Goal: Information Seeking & Learning: Learn about a topic

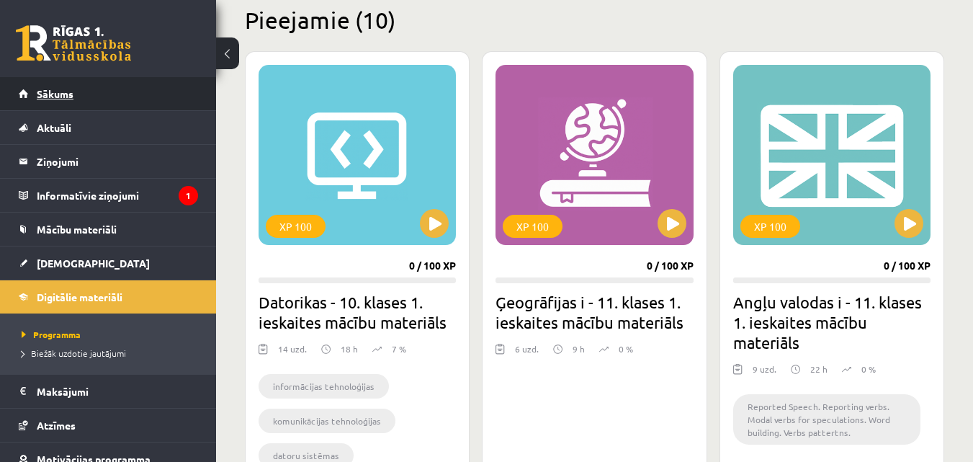
scroll to position [359, 0]
click at [166, 100] on link "Sākums" at bounding box center [108, 93] width 179 height 33
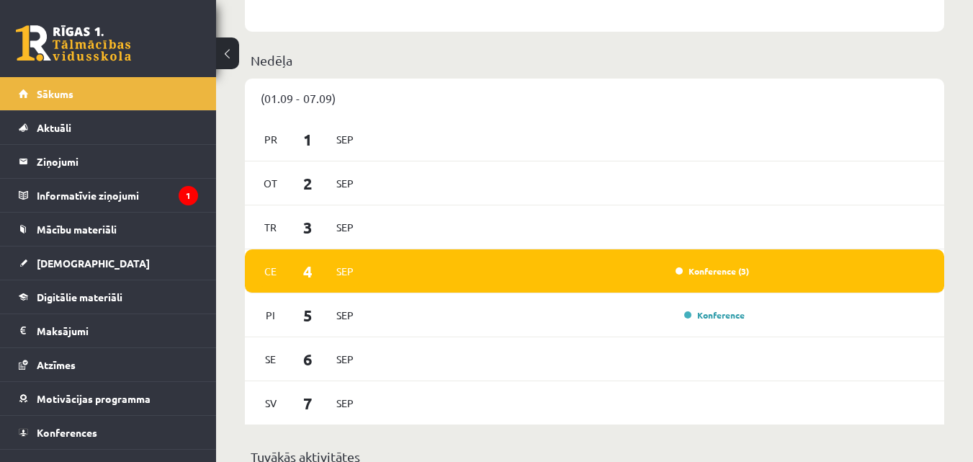
scroll to position [21, 0]
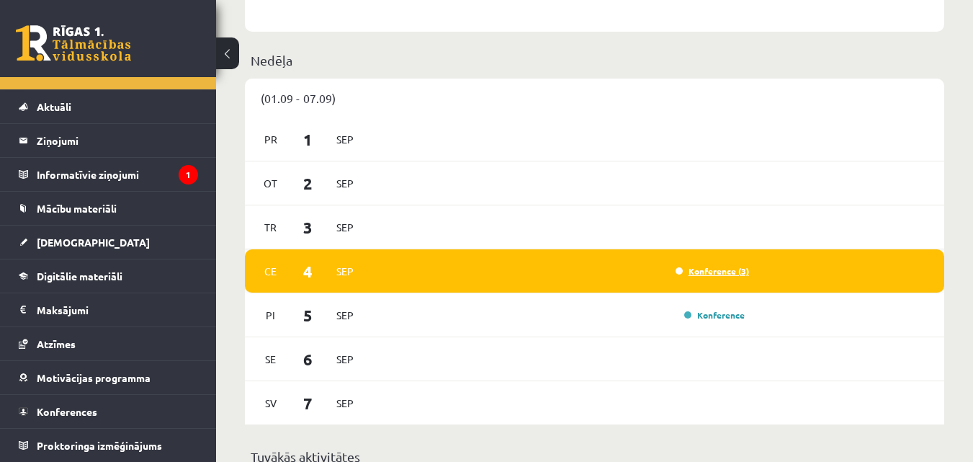
click at [730, 274] on link "Konference (3)" at bounding box center [712, 271] width 73 height 12
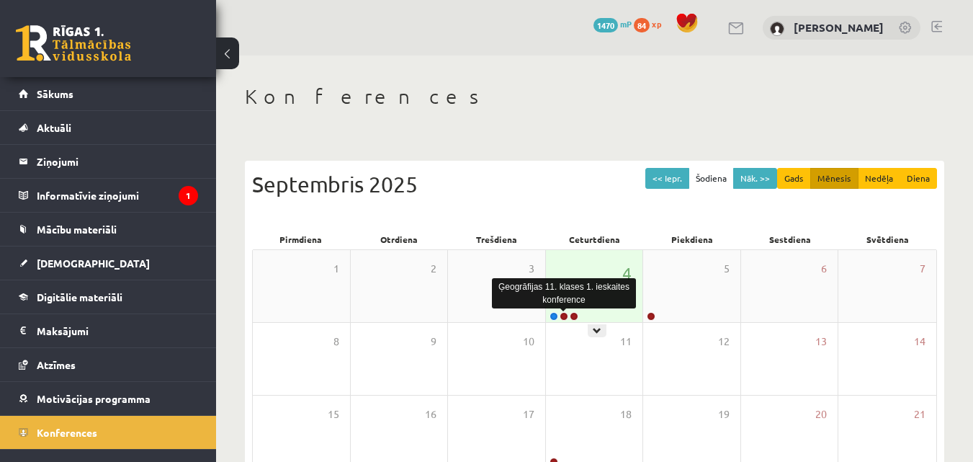
click at [566, 316] on link at bounding box center [564, 316] width 9 height 9
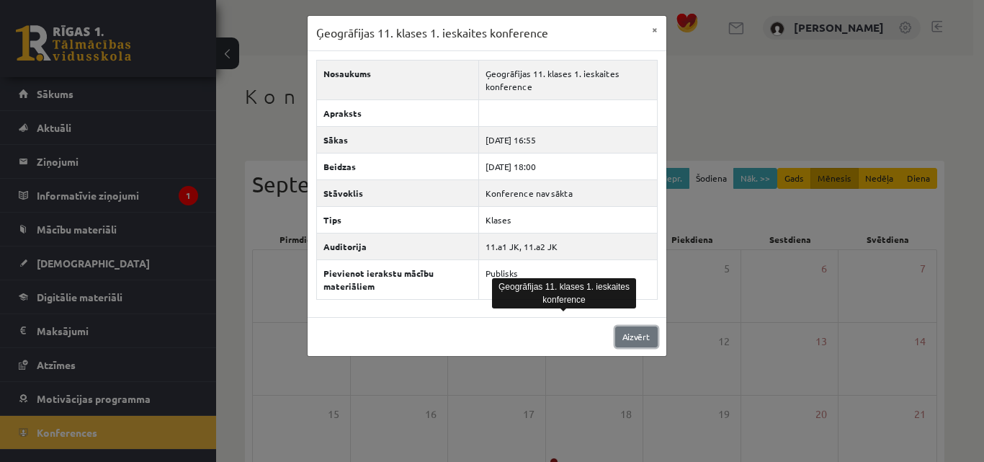
click at [639, 336] on link "Aizvērt" at bounding box center [636, 336] width 42 height 21
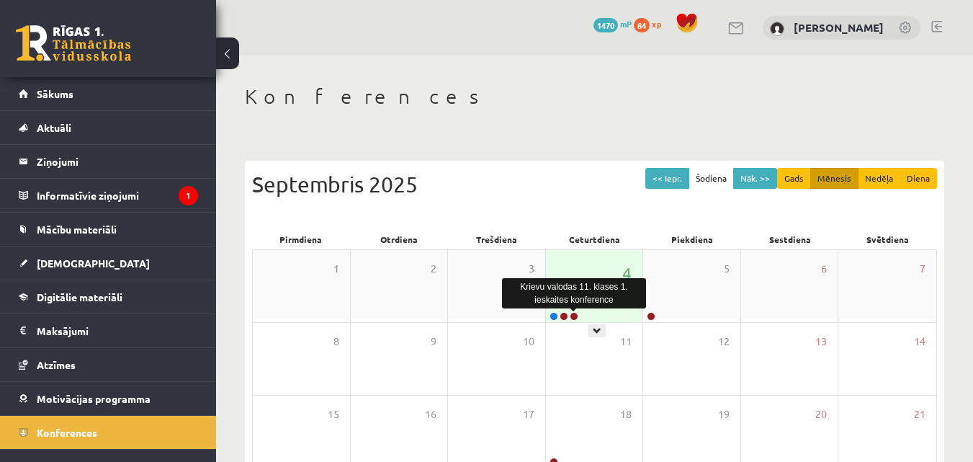
click at [573, 316] on link at bounding box center [574, 316] width 9 height 9
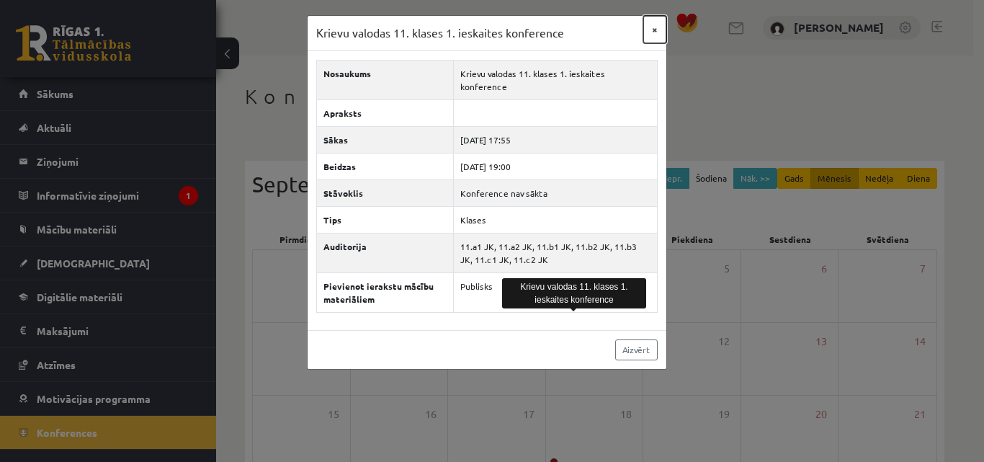
click at [644, 31] on button "×" at bounding box center [654, 29] width 23 height 27
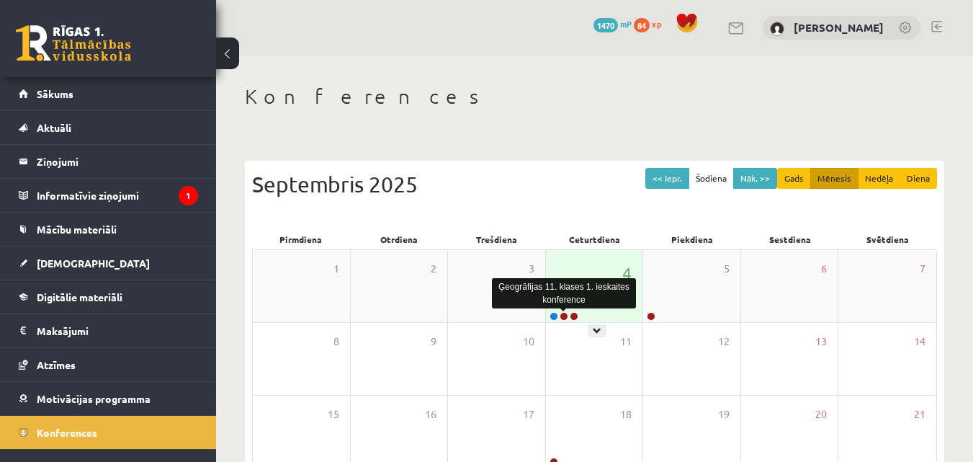
click at [564, 315] on link at bounding box center [564, 316] width 9 height 9
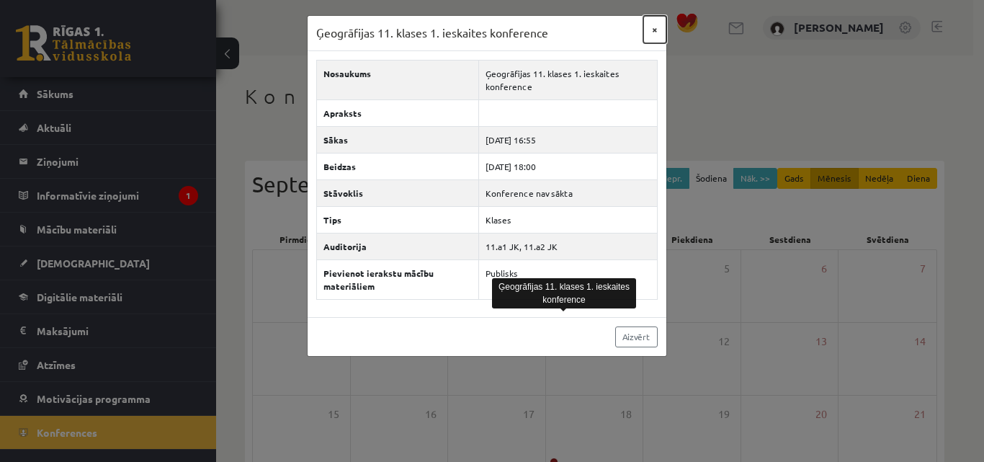
click at [645, 35] on button "×" at bounding box center [654, 29] width 23 height 27
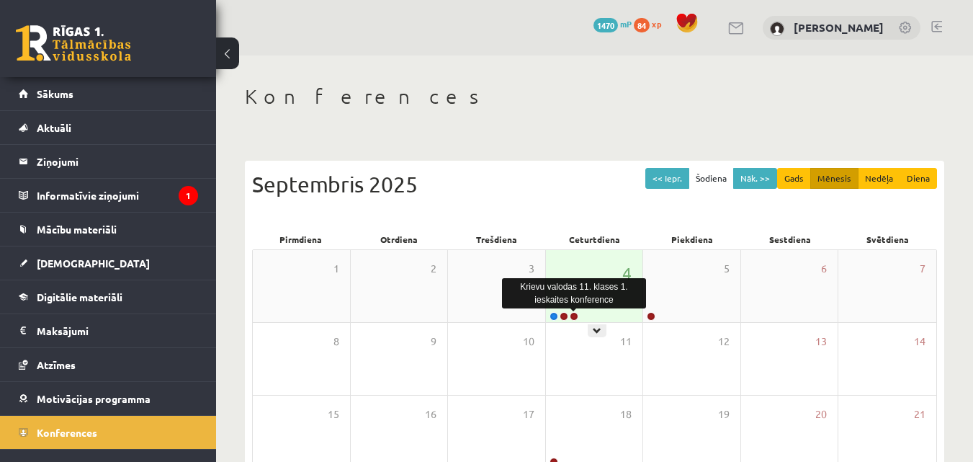
click at [575, 316] on link at bounding box center [574, 316] width 9 height 9
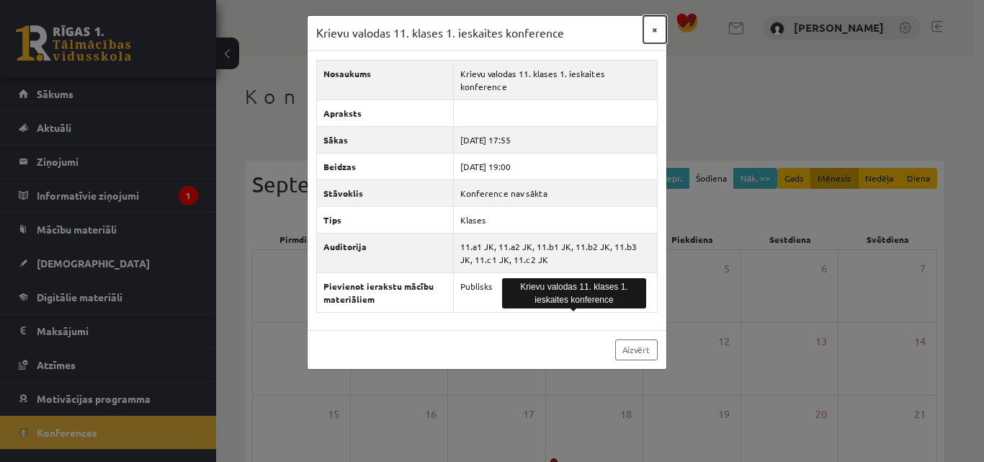
click at [650, 42] on button "×" at bounding box center [654, 29] width 23 height 27
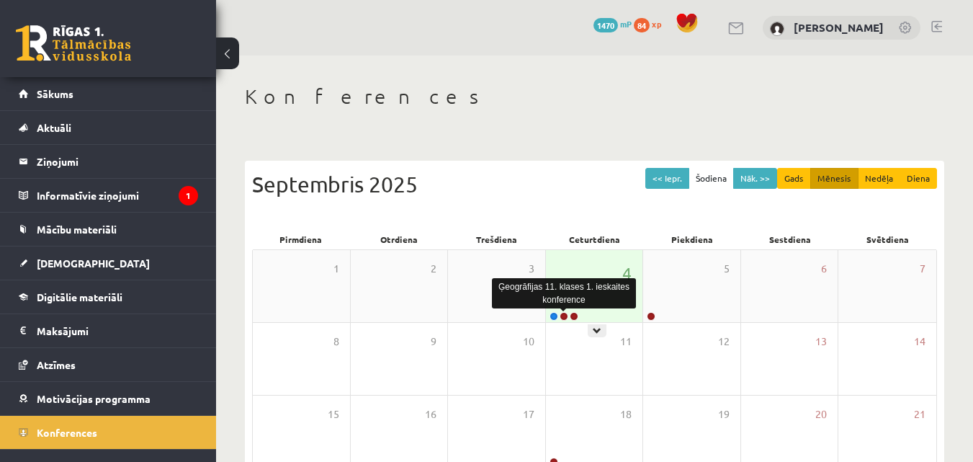
click at [563, 317] on link at bounding box center [564, 316] width 9 height 9
